Goal: Task Accomplishment & Management: Use online tool/utility

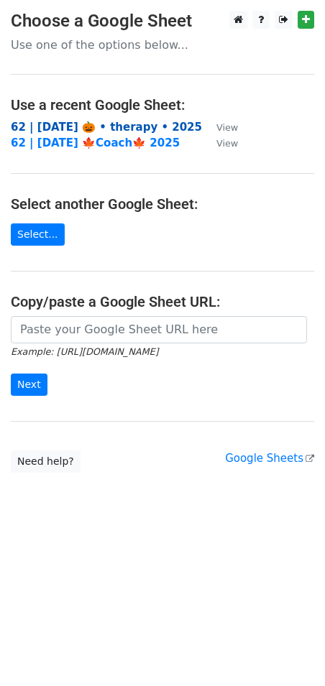
click at [93, 122] on strong "62 | oct 9 🎃 • therapy • 2025" at bounding box center [106, 127] width 191 height 13
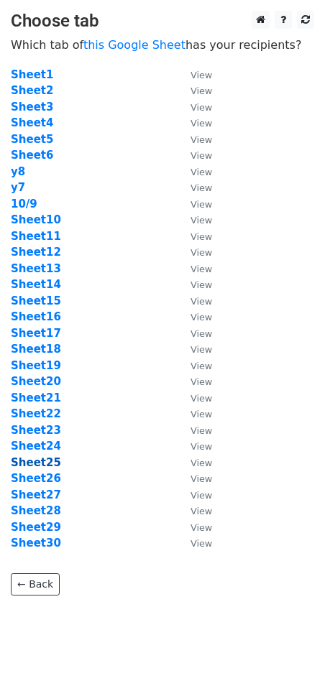
click at [40, 462] on strong "Sheet25" at bounding box center [36, 462] width 50 height 13
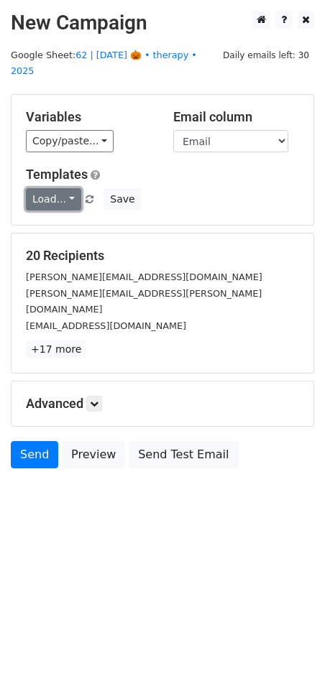
click at [50, 188] on link "Load..." at bounding box center [53, 199] width 55 height 22
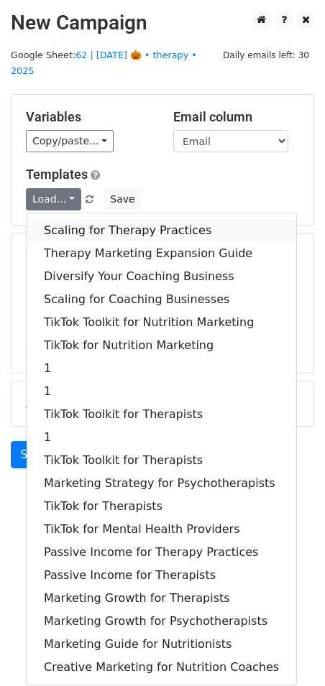
click at [52, 219] on link "Scaling for Therapy Practices" at bounding box center [161, 230] width 269 height 23
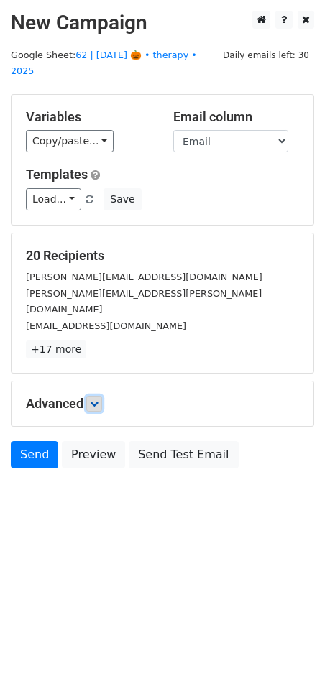
click at [102, 396] on link at bounding box center [94, 404] width 16 height 16
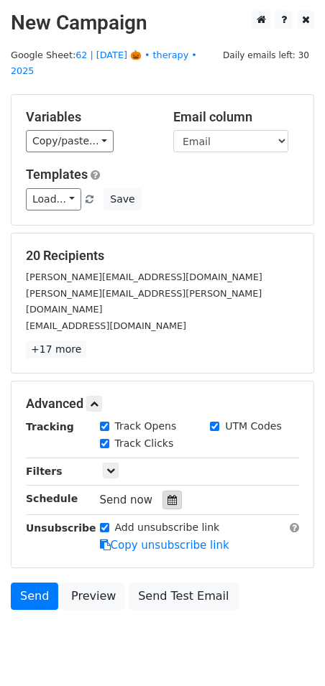
click at [173, 491] on div at bounding box center [171, 500] width 19 height 19
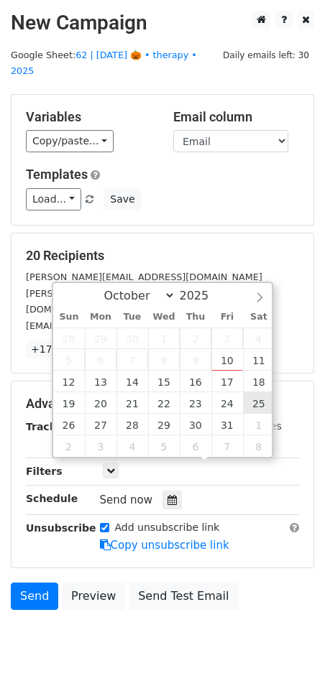
type input "2025-10-25 12:00"
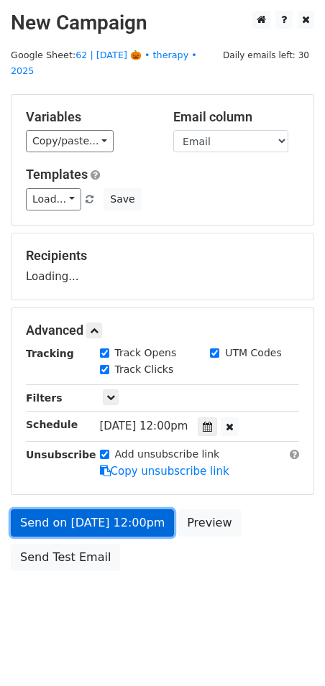
click at [142, 509] on link "Send on Oct 25 at 12:00pm" at bounding box center [92, 522] width 163 height 27
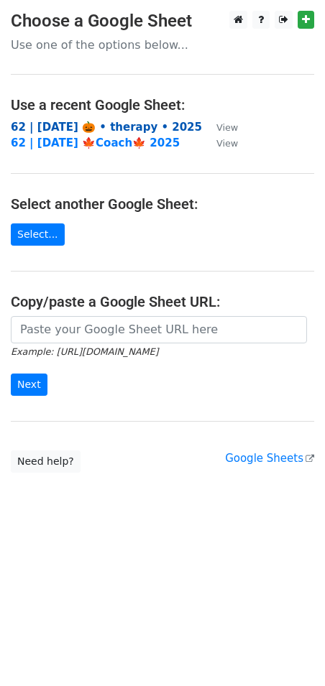
click at [112, 126] on strong "62 | oct 9 🎃 • therapy • 2025" at bounding box center [106, 127] width 191 height 13
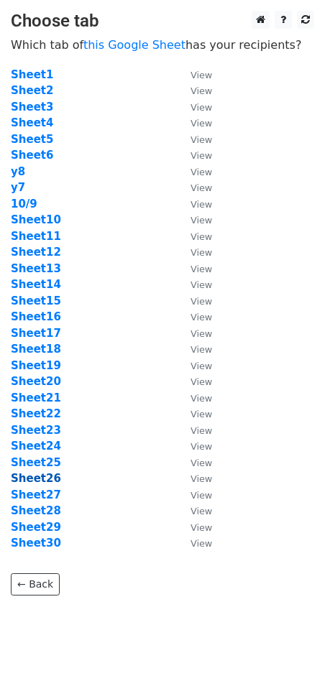
click at [47, 482] on strong "Sheet26" at bounding box center [36, 478] width 50 height 13
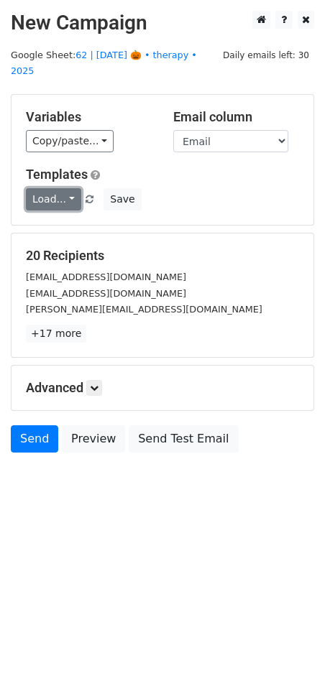
click at [55, 188] on link "Load..." at bounding box center [53, 199] width 55 height 22
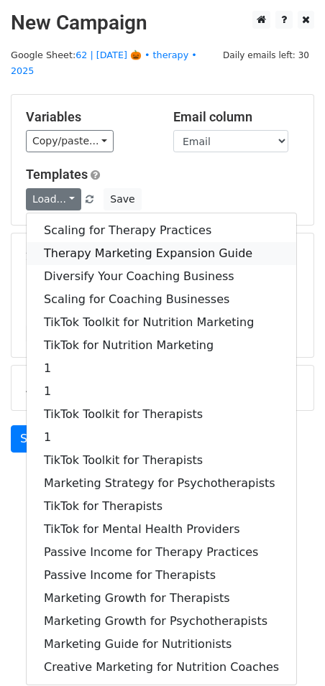
click at [67, 242] on link "Therapy Marketing Expansion Guide" at bounding box center [161, 253] width 269 height 23
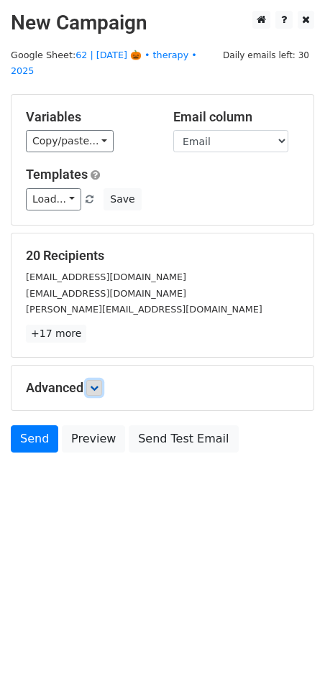
click at [97, 383] on icon at bounding box center [94, 387] width 9 height 9
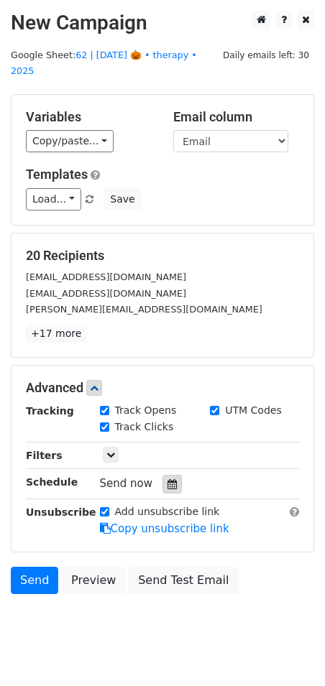
click at [167, 479] on icon at bounding box center [171, 484] width 9 height 10
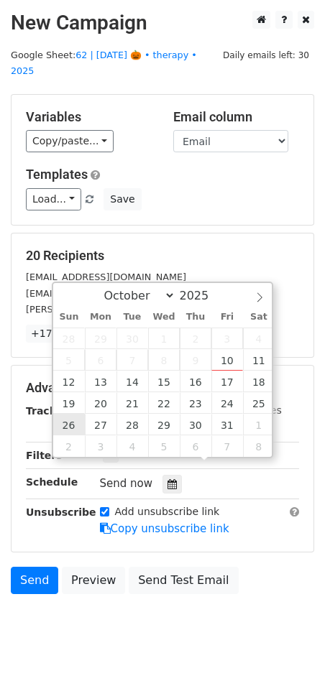
type input "2025-10-26 12:00"
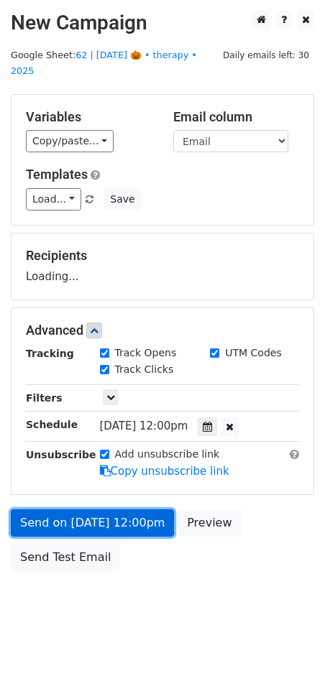
drag, startPoint x: 55, startPoint y: 500, endPoint x: 12, endPoint y: 500, distance: 43.1
click at [55, 509] on link "Send on Oct 26 at 12:00pm" at bounding box center [92, 522] width 163 height 27
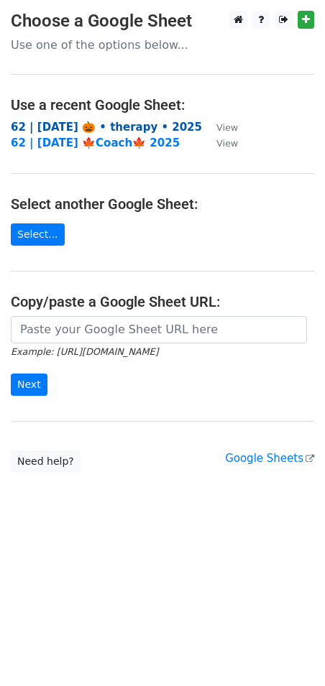
click at [117, 129] on strong "62 | [DATE] 🎃 • therapy • 2025" at bounding box center [106, 127] width 191 height 13
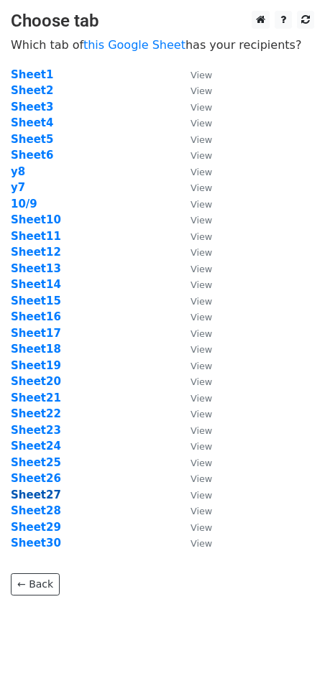
click at [44, 498] on strong "Sheet27" at bounding box center [36, 494] width 50 height 13
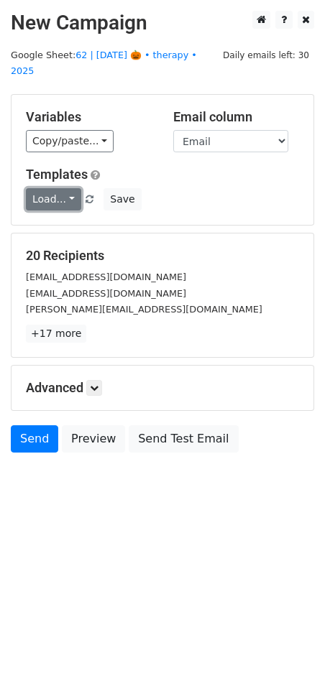
click at [60, 188] on link "Load..." at bounding box center [53, 199] width 55 height 22
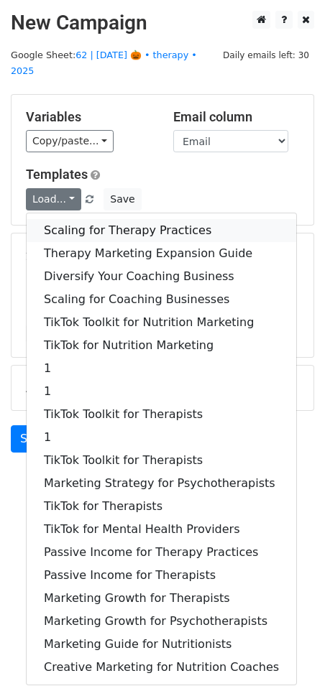
click at [81, 219] on link "Scaling for Therapy Practices" at bounding box center [161, 230] width 269 height 23
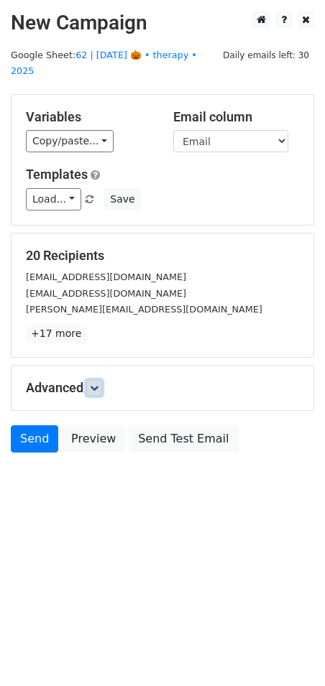
click at [93, 383] on icon at bounding box center [94, 387] width 9 height 9
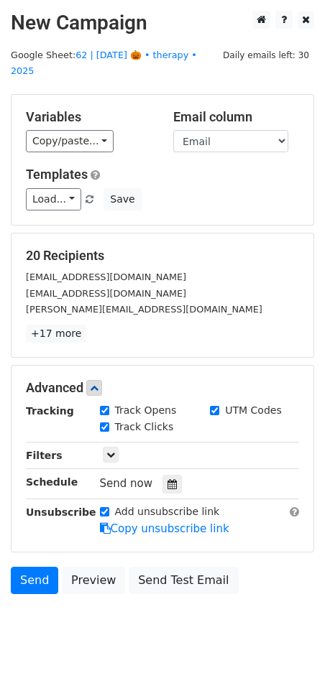
click at [154, 455] on div "Tracking Track Opens UTM Codes Track Clicks Filters Only include spreadsheet ro…" at bounding box center [162, 470] width 273 height 134
click at [167, 479] on icon at bounding box center [171, 484] width 9 height 10
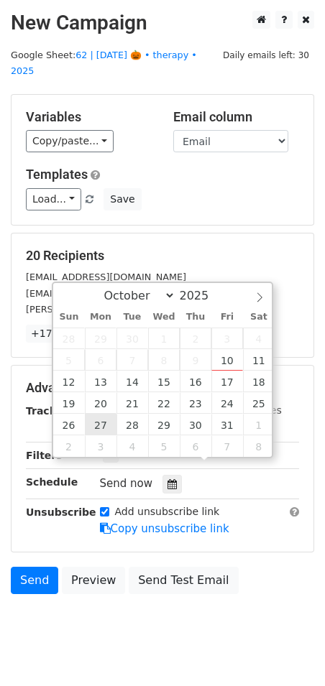
type input "2025-10-27 12:00"
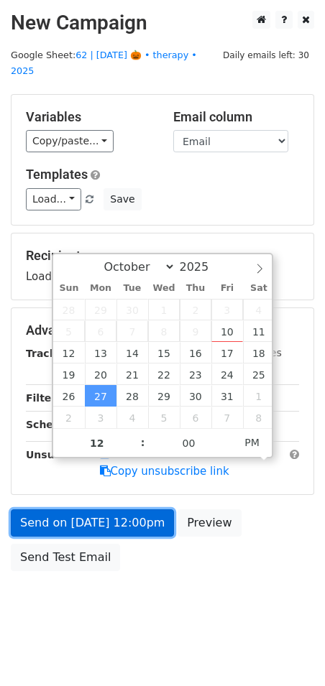
click at [112, 514] on link "Send on Oct 27 at 12:00pm" at bounding box center [92, 522] width 163 height 27
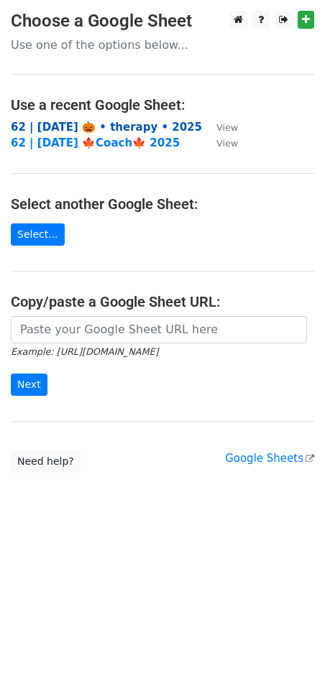
click at [131, 121] on strong "62 | [DATE] 🎃 • therapy • 2025" at bounding box center [106, 127] width 191 height 13
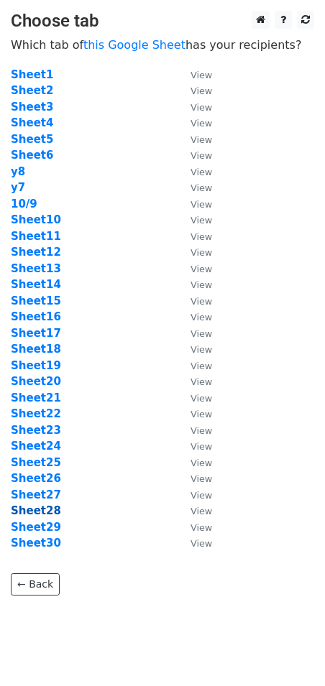
click at [36, 510] on strong "Sheet28" at bounding box center [36, 510] width 50 height 13
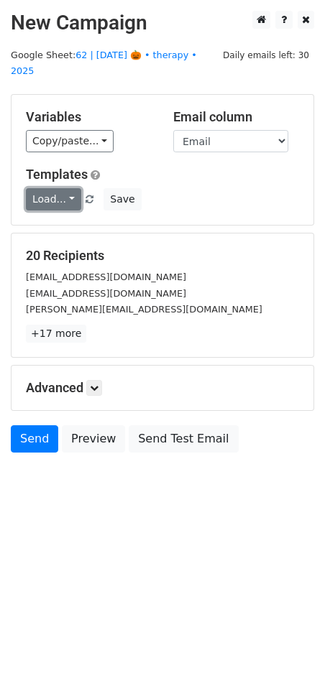
click at [49, 188] on link "Load..." at bounding box center [53, 199] width 55 height 22
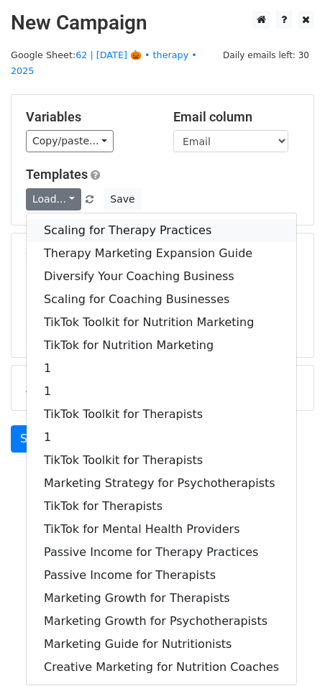
click at [52, 219] on link "Scaling for Therapy Practices" at bounding box center [161, 230] width 269 height 23
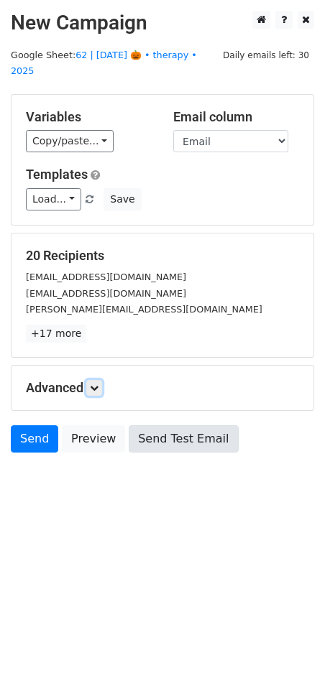
drag, startPoint x: 99, startPoint y: 373, endPoint x: 124, endPoint y: 427, distance: 59.4
click at [98, 383] on icon at bounding box center [94, 387] width 9 height 9
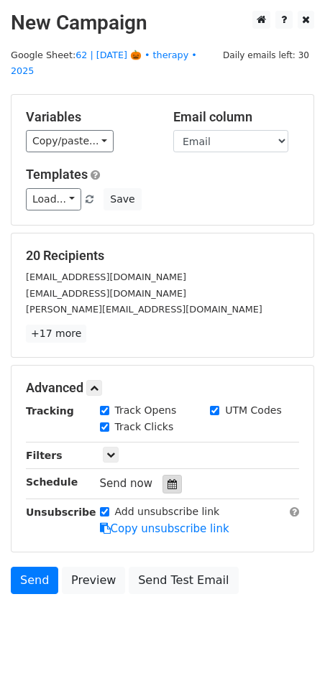
click at [167, 479] on icon at bounding box center [171, 484] width 9 height 10
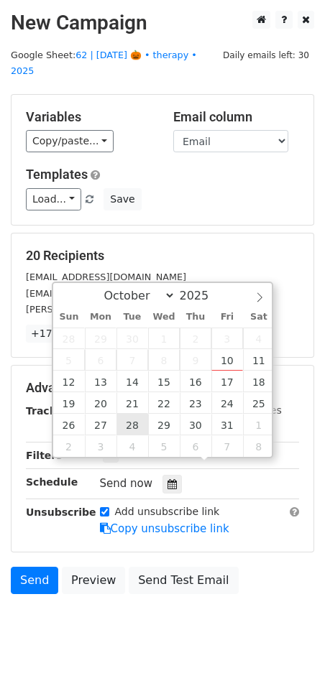
type input "[DATE] 12:00"
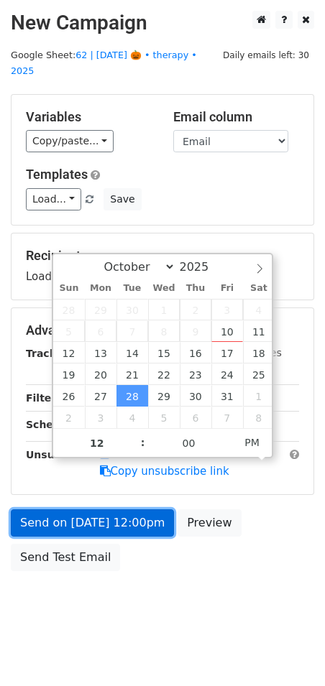
click at [113, 513] on link "Send on [DATE] 12:00pm" at bounding box center [92, 522] width 163 height 27
